Goal: Check status: Check status

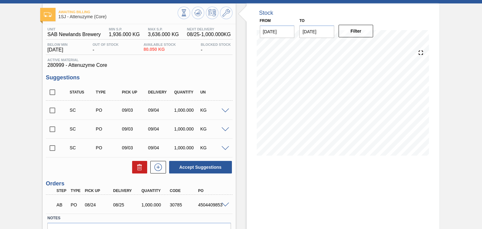
scroll to position [64, 0]
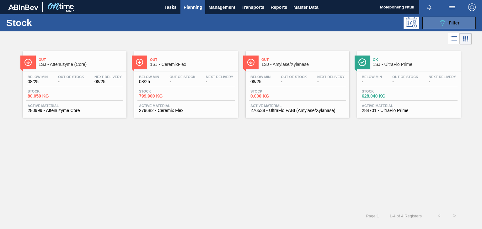
click at [438, 23] on button "089F7B8B-B2A5-4AFE-B5C0-19BA573D28AC Filter" at bounding box center [449, 23] width 53 height 13
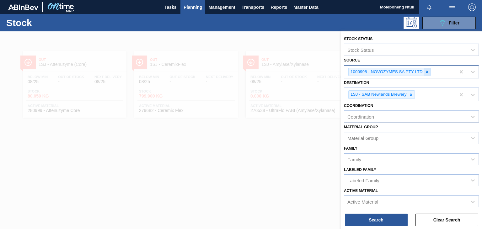
click at [426, 72] on icon at bounding box center [427, 72] width 4 height 4
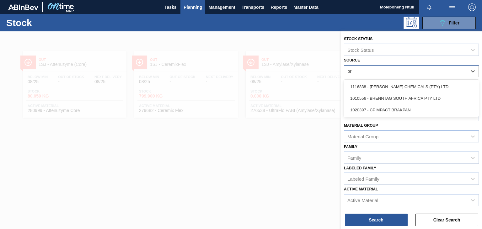
type input "bre"
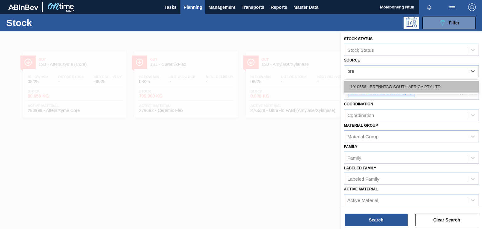
click at [421, 86] on div "1010556 - BRENNTAG SOUTH AFRICA PTY LTD" at bounding box center [411, 87] width 135 height 12
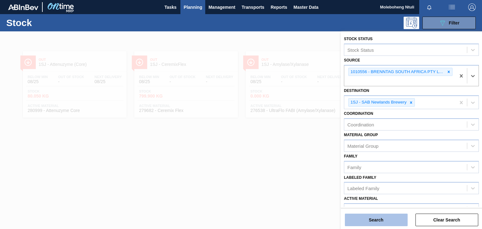
click at [378, 221] on button "Search" at bounding box center [376, 220] width 63 height 13
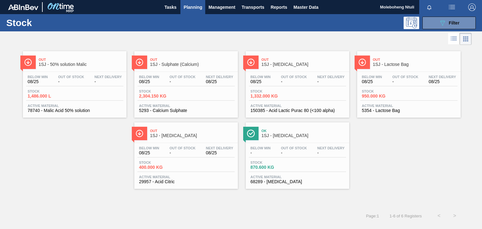
click at [214, 58] on span "Out" at bounding box center [192, 60] width 85 height 4
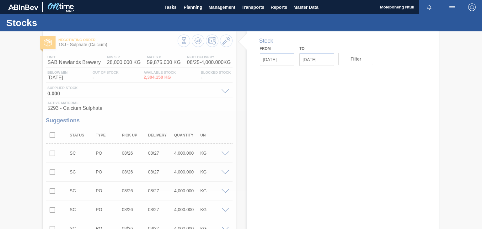
type input "[DATE]"
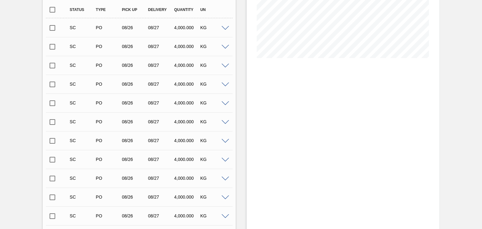
scroll to position [286, 0]
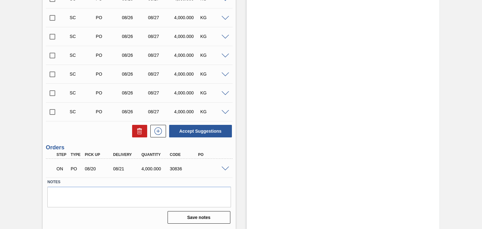
click at [222, 167] on span at bounding box center [226, 169] width 8 height 5
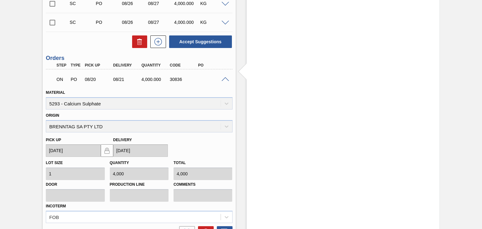
scroll to position [375, 0]
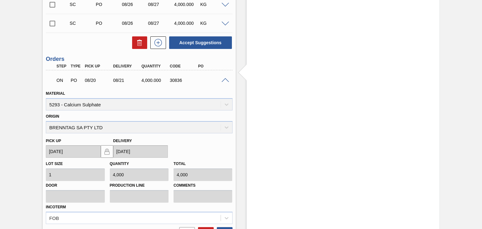
click at [224, 79] on span at bounding box center [226, 80] width 8 height 5
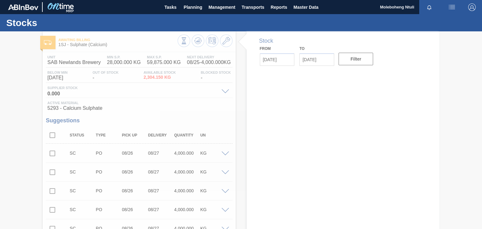
type input "[DATE]"
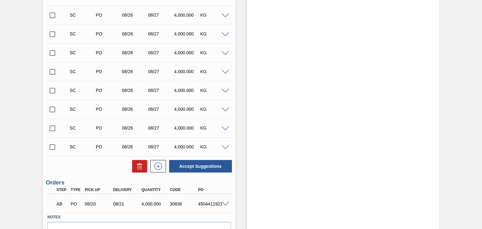
scroll to position [286, 0]
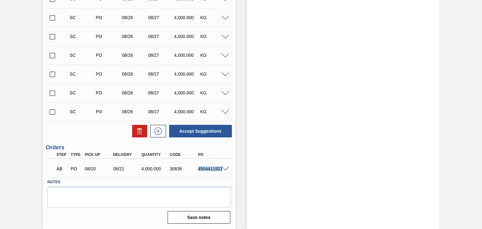
drag, startPoint x: 198, startPoint y: 169, endPoint x: 221, endPoint y: 169, distance: 22.9
click at [221, 169] on div "AB PO 08/20 08/21 4,000.000 30836 4504411921" at bounding box center [139, 168] width 187 height 16
copy div "4504411921"
